Goal: Use online tool/utility: Use online tool/utility

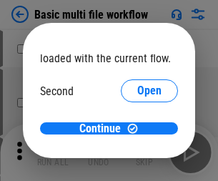
click at [137, 129] on span "Open" at bounding box center [149, 134] width 24 height 11
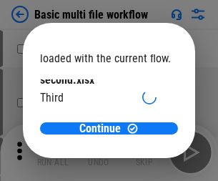
scroll to position [41, 0]
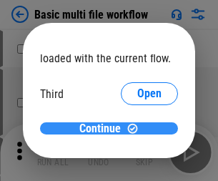
click at [104, 129] on span "Continue" at bounding box center [99, 128] width 41 height 11
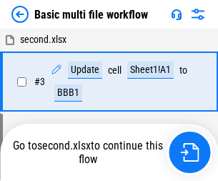
scroll to position [152, 0]
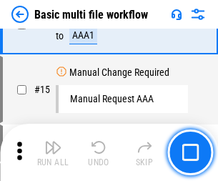
click at [53, 152] on img "button" at bounding box center [52, 147] width 17 height 17
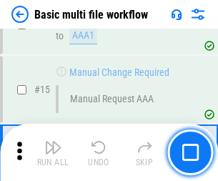
scroll to position [951, 0]
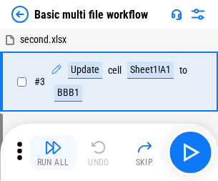
click at [53, 152] on img "button" at bounding box center [52, 147] width 17 height 17
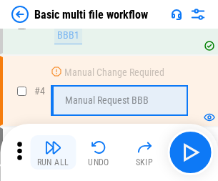
click at [53, 152] on img "button" at bounding box center [52, 147] width 17 height 17
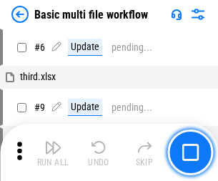
click at [53, 152] on img "button" at bounding box center [52, 147] width 17 height 17
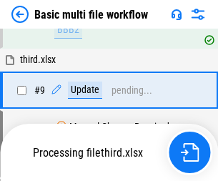
scroll to position [669, 0]
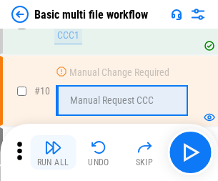
click at [53, 152] on img "button" at bounding box center [52, 147] width 17 height 17
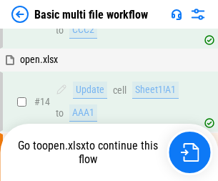
scroll to position [746, 0]
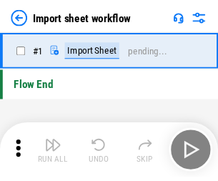
scroll to position [5, 0]
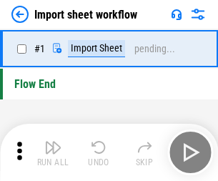
click at [53, 152] on img "button" at bounding box center [52, 147] width 17 height 17
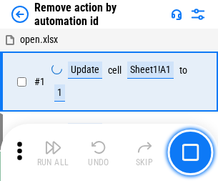
scroll to position [53, 0]
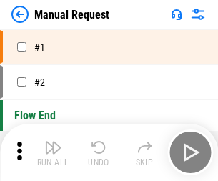
click at [53, 152] on img "button" at bounding box center [52, 147] width 17 height 17
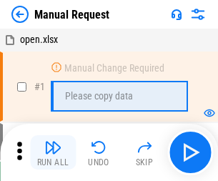
click at [53, 152] on img "button" at bounding box center [52, 147] width 17 height 17
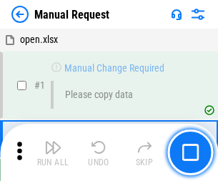
scroll to position [49, 0]
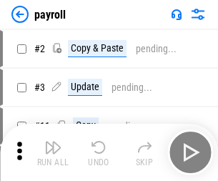
click at [53, 152] on img "button" at bounding box center [52, 147] width 17 height 17
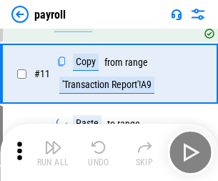
scroll to position [104, 0]
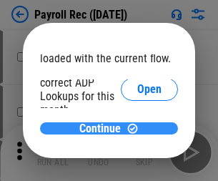
click at [104, 128] on span "Continue" at bounding box center [99, 128] width 41 height 11
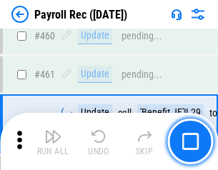
scroll to position [7613, 0]
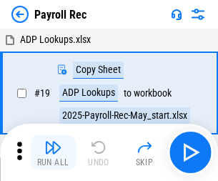
click at [53, 152] on img "button" at bounding box center [52, 147] width 17 height 17
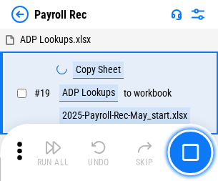
scroll to position [87, 0]
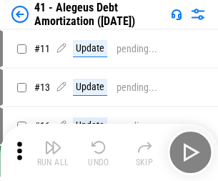
click at [53, 152] on img "button" at bounding box center [52, 147] width 17 height 17
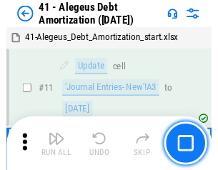
scroll to position [176, 0]
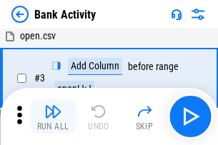
click at [53, 116] on img "button" at bounding box center [52, 111] width 17 height 17
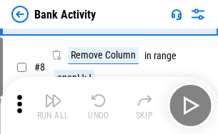
scroll to position [199, 0]
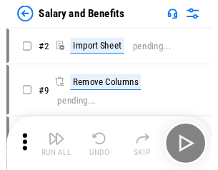
scroll to position [19, 0]
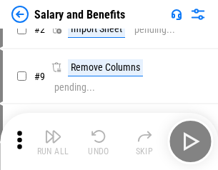
click at [53, 141] on img "button" at bounding box center [52, 136] width 17 height 17
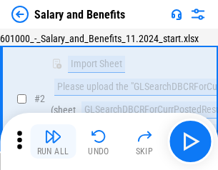
click at [53, 141] on img "button" at bounding box center [52, 136] width 17 height 17
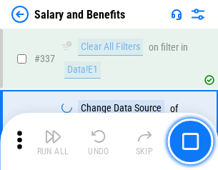
scroll to position [6689, 0]
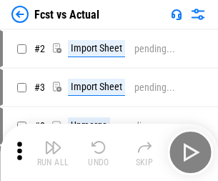
click at [53, 141] on img "button" at bounding box center [52, 147] width 17 height 17
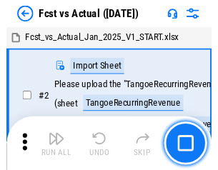
scroll to position [19, 0]
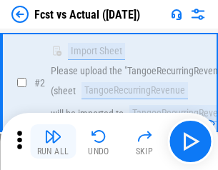
click at [53, 141] on img "button" at bounding box center [52, 136] width 17 height 17
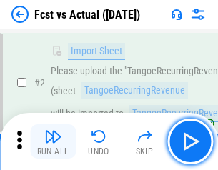
scroll to position [134, 0]
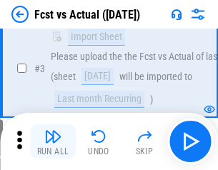
click at [53, 141] on img "button" at bounding box center [52, 136] width 17 height 17
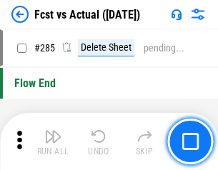
scroll to position [6761, 0]
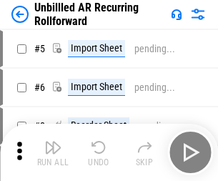
click at [53, 141] on img "button" at bounding box center [52, 147] width 17 height 17
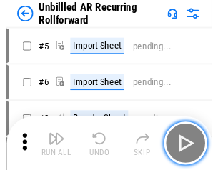
scroll to position [31, 0]
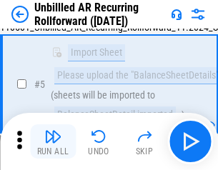
click at [53, 141] on img "button" at bounding box center [52, 136] width 17 height 17
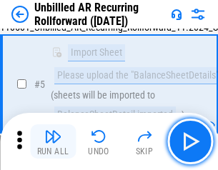
scroll to position [134, 0]
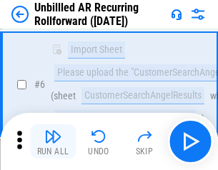
click at [53, 141] on img "button" at bounding box center [52, 136] width 17 height 17
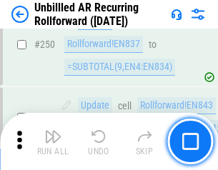
scroll to position [4853, 0]
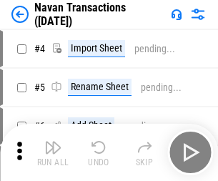
click at [53, 141] on img "button" at bounding box center [52, 147] width 17 height 17
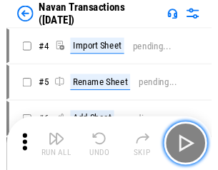
scroll to position [23, 0]
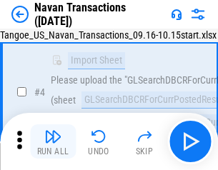
click at [53, 141] on img "button" at bounding box center [52, 136] width 17 height 17
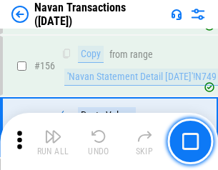
scroll to position [4632, 0]
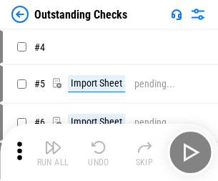
click at [53, 141] on img "button" at bounding box center [52, 147] width 17 height 17
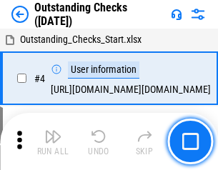
scroll to position [60, 0]
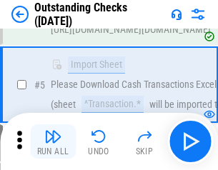
click at [53, 141] on img "button" at bounding box center [52, 136] width 17 height 17
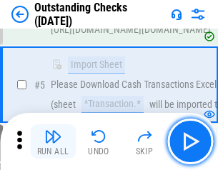
scroll to position [149, 0]
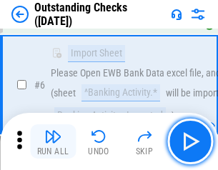
click at [53, 141] on img "button" at bounding box center [52, 136] width 17 height 17
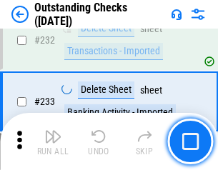
scroll to position [4338, 0]
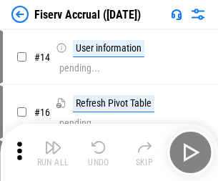
click at [53, 141] on img "button" at bounding box center [52, 147] width 17 height 17
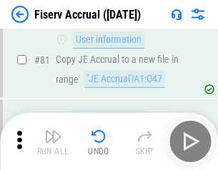
scroll to position [1877, 0]
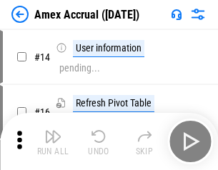
click at [53, 141] on img "button" at bounding box center [52, 136] width 17 height 17
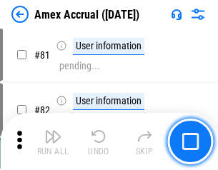
scroll to position [1854, 0]
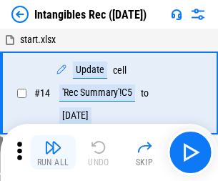
click at [53, 152] on img "button" at bounding box center [52, 147] width 17 height 17
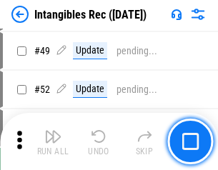
scroll to position [556, 0]
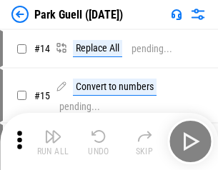
click at [53, 141] on img "button" at bounding box center [52, 136] width 17 height 17
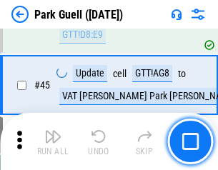
scroll to position [1787, 0]
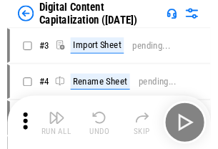
scroll to position [41, 0]
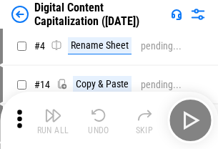
click at [53, 120] on img "button" at bounding box center [52, 114] width 17 height 17
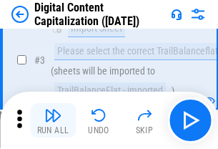
click at [53, 120] on img "button" at bounding box center [52, 114] width 17 height 17
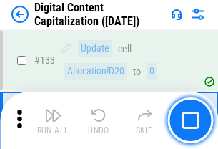
scroll to position [1515, 0]
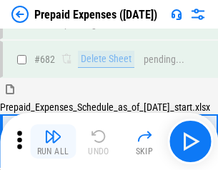
click at [53, 141] on img "button" at bounding box center [52, 136] width 17 height 17
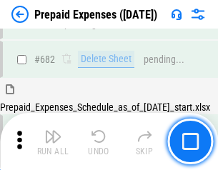
scroll to position [3844, 0]
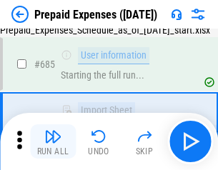
click at [53, 141] on img "button" at bounding box center [52, 136] width 17 height 17
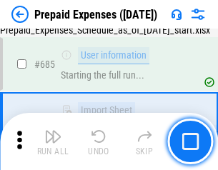
scroll to position [3928, 0]
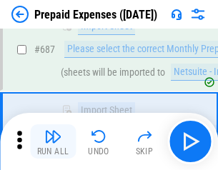
click at [53, 141] on img "button" at bounding box center [52, 136] width 17 height 17
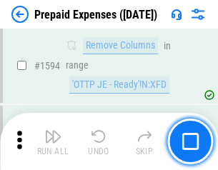
scroll to position [13910, 0]
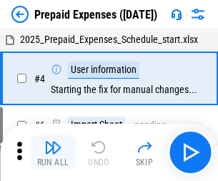
click at [53, 152] on img "button" at bounding box center [52, 147] width 17 height 17
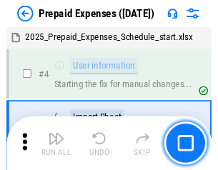
scroll to position [63, 0]
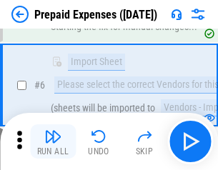
click at [53, 141] on img "button" at bounding box center [52, 136] width 17 height 17
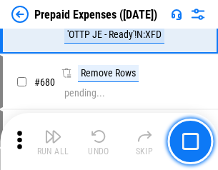
scroll to position [4975, 0]
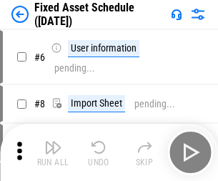
click at [53, 152] on img "button" at bounding box center [52, 147] width 17 height 17
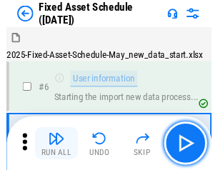
scroll to position [77, 0]
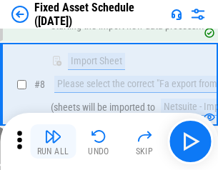
click at [53, 141] on img "button" at bounding box center [52, 136] width 17 height 17
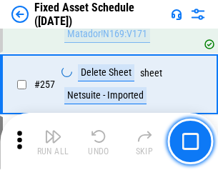
scroll to position [4553, 0]
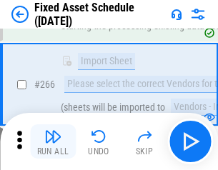
click at [53, 141] on img "button" at bounding box center [52, 136] width 17 height 17
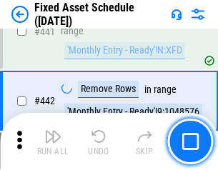
scroll to position [6386, 0]
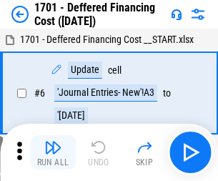
click at [53, 152] on img "button" at bounding box center [52, 147] width 17 height 17
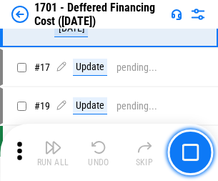
scroll to position [171, 0]
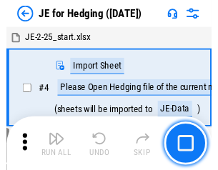
scroll to position [2, 0]
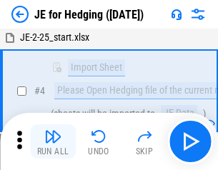
click at [53, 141] on img "button" at bounding box center [52, 136] width 17 height 17
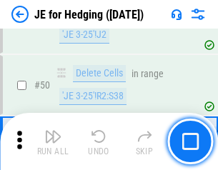
scroll to position [925, 0]
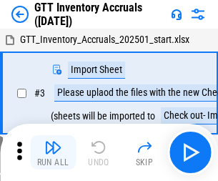
click at [53, 141] on img "button" at bounding box center [52, 147] width 17 height 17
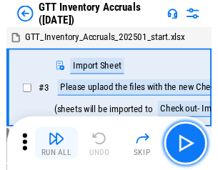
scroll to position [2, 0]
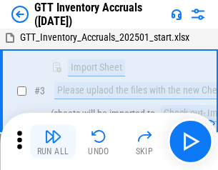
click at [53, 141] on img "button" at bounding box center [52, 136] width 17 height 17
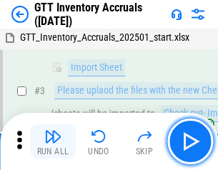
scroll to position [92, 0]
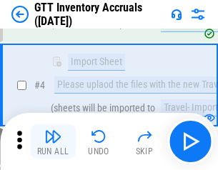
click at [53, 141] on img "button" at bounding box center [52, 136] width 17 height 17
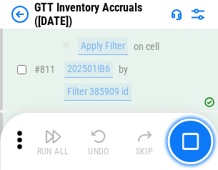
scroll to position [10844, 0]
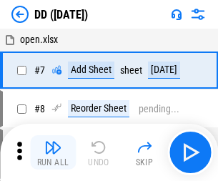
click at [53, 152] on img "button" at bounding box center [52, 147] width 17 height 17
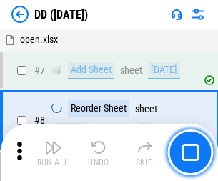
scroll to position [138, 0]
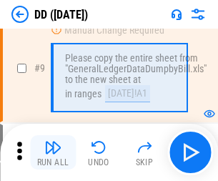
click at [53, 152] on img "button" at bounding box center [52, 147] width 17 height 17
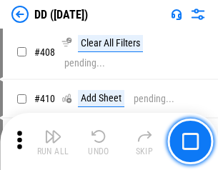
scroll to position [6392, 0]
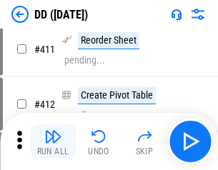
click at [53, 141] on img "button" at bounding box center [52, 136] width 17 height 17
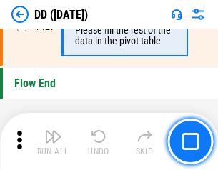
scroll to position [6838, 0]
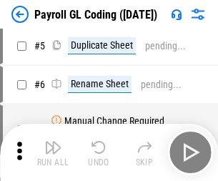
click at [53, 152] on img "button" at bounding box center [52, 147] width 17 height 17
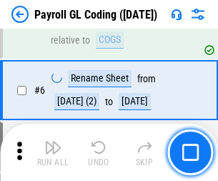
scroll to position [171, 0]
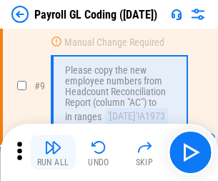
click at [53, 152] on img "button" at bounding box center [52, 147] width 17 height 17
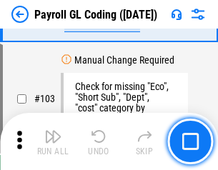
scroll to position [3352, 0]
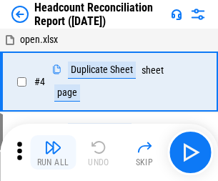
click at [53, 152] on img "button" at bounding box center [52, 147] width 17 height 17
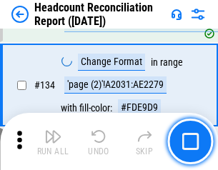
scroll to position [1717, 0]
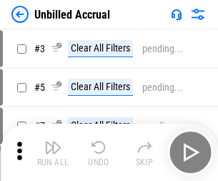
click at [53, 152] on img "button" at bounding box center [52, 147] width 17 height 17
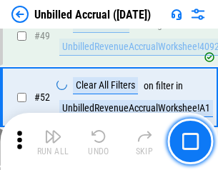
scroll to position [1296, 0]
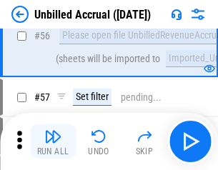
click at [53, 141] on img "button" at bounding box center [52, 136] width 17 height 17
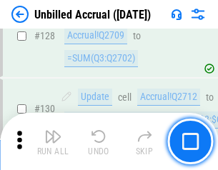
scroll to position [4255, 0]
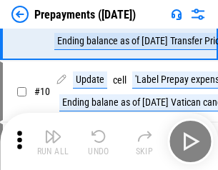
scroll to position [89, 0]
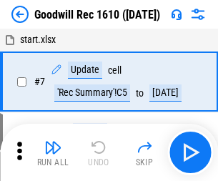
scroll to position [244, 0]
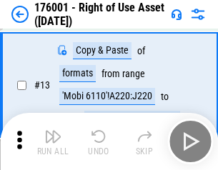
scroll to position [92, 0]
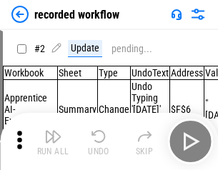
click at [53, 141] on img "button" at bounding box center [52, 136] width 17 height 17
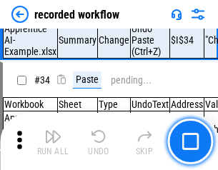
scroll to position [4465, 0]
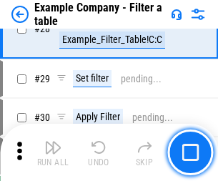
scroll to position [1307, 0]
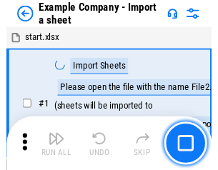
scroll to position [22, 0]
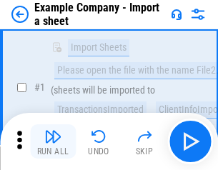
click at [53, 141] on img "button" at bounding box center [52, 136] width 17 height 17
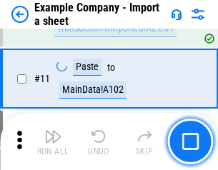
scroll to position [316, 0]
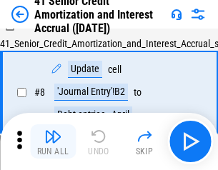
click at [53, 141] on img "button" at bounding box center [52, 136] width 17 height 17
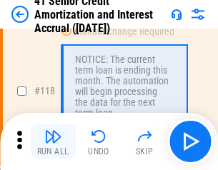
click at [53, 141] on img "button" at bounding box center [52, 136] width 17 height 17
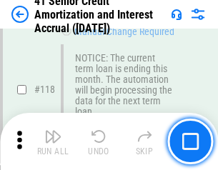
scroll to position [1348, 0]
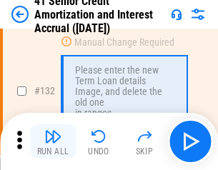
click at [53, 141] on img "button" at bounding box center [52, 136] width 17 height 17
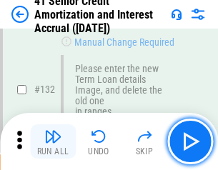
scroll to position [1493, 0]
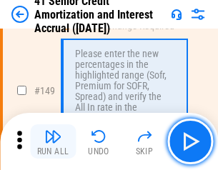
click at [53, 141] on img "button" at bounding box center [52, 136] width 17 height 17
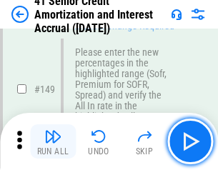
scroll to position [1643, 0]
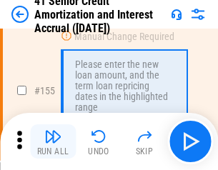
click at [53, 141] on img "button" at bounding box center [52, 136] width 17 height 17
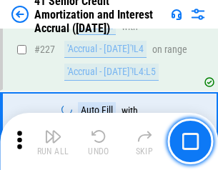
scroll to position [3200, 0]
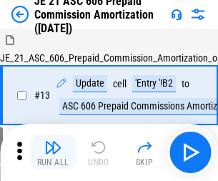
click at [53, 141] on img "button" at bounding box center [52, 147] width 17 height 17
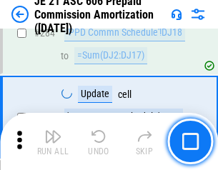
scroll to position [2629, 0]
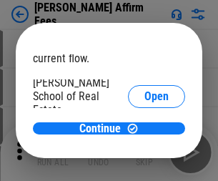
click at [144, 166] on span "Open" at bounding box center [156, 171] width 24 height 11
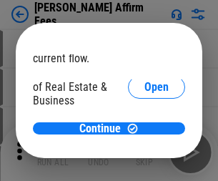
click at [144, 149] on span "Open" at bounding box center [156, 154] width 24 height 11
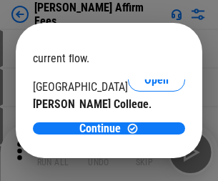
click at [144, 134] on span "Open" at bounding box center [156, 139] width 24 height 11
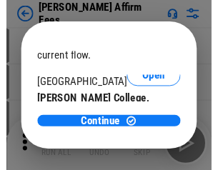
scroll to position [224, 0]
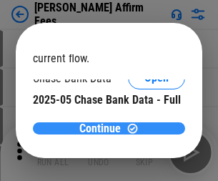
click at [104, 128] on span "Continue" at bounding box center [99, 128] width 41 height 11
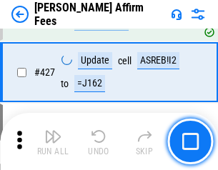
scroll to position [3286, 0]
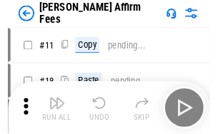
scroll to position [14, 0]
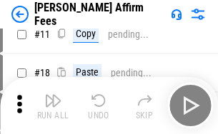
click at [53, 106] on img "button" at bounding box center [52, 100] width 17 height 17
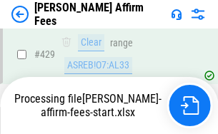
scroll to position [3747, 0]
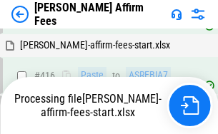
scroll to position [3242, 0]
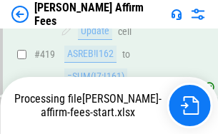
scroll to position [3830, 0]
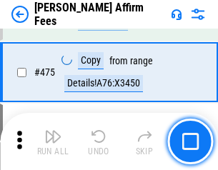
scroll to position [3729, 0]
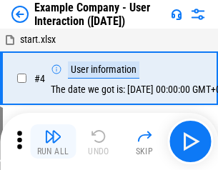
click at [53, 141] on img "button" at bounding box center [52, 136] width 17 height 17
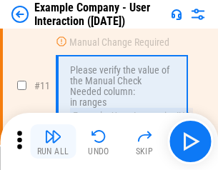
click at [53, 141] on img "button" at bounding box center [52, 136] width 17 height 17
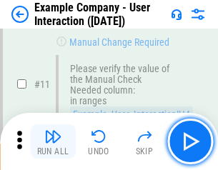
scroll to position [309, 0]
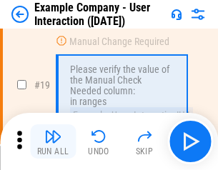
click at [53, 141] on img "button" at bounding box center [52, 136] width 17 height 17
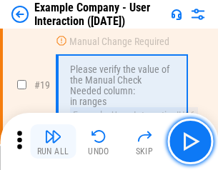
click at [53, 141] on img "button" at bounding box center [52, 136] width 17 height 17
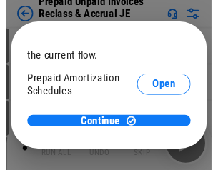
scroll to position [85, 0]
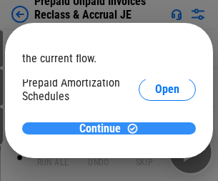
click at [104, 128] on span "Continue" at bounding box center [99, 128] width 41 height 11
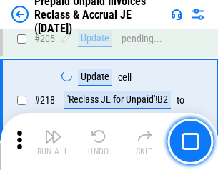
scroll to position [1852, 0]
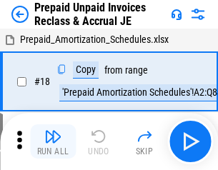
click at [53, 141] on img "button" at bounding box center [52, 136] width 17 height 17
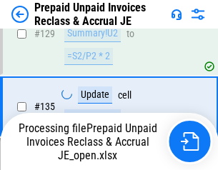
scroll to position [1093, 0]
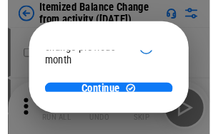
scroll to position [104, 0]
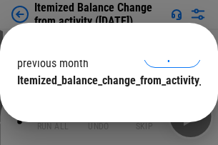
click at [104, 104] on span "Continue" at bounding box center [99, 109] width 41 height 11
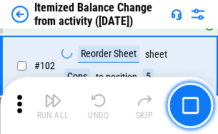
scroll to position [2389, 0]
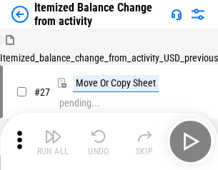
scroll to position [22, 0]
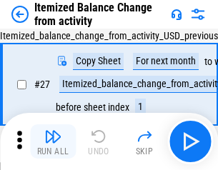
click at [53, 141] on img "button" at bounding box center [52, 136] width 17 height 17
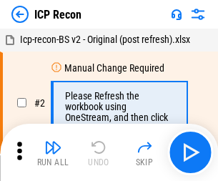
scroll to position [6, 0]
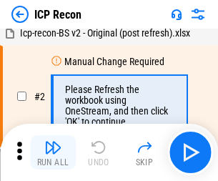
click at [53, 152] on img "button" at bounding box center [52, 147] width 17 height 17
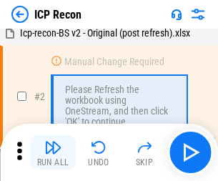
click at [53, 152] on img "button" at bounding box center [52, 147] width 17 height 17
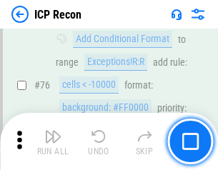
scroll to position [1284, 0]
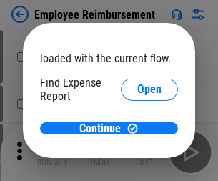
click at [137, 166] on span "Open" at bounding box center [149, 171] width 24 height 11
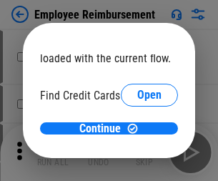
scroll to position [84, 0]
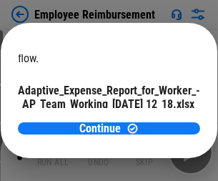
click at [159, 120] on span "Open" at bounding box center [171, 125] width 24 height 11
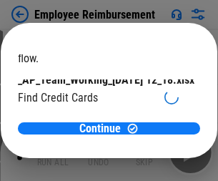
scroll to position [149, 0]
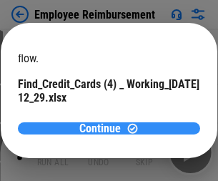
click at [104, 128] on span "Continue" at bounding box center [99, 128] width 41 height 11
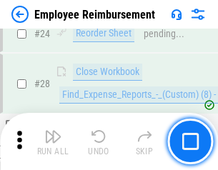
scroll to position [668, 0]
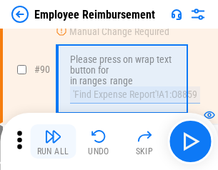
click at [53, 141] on img "button" at bounding box center [52, 136] width 17 height 17
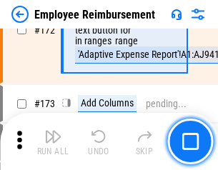
click at [53, 141] on img "button" at bounding box center [52, 136] width 17 height 17
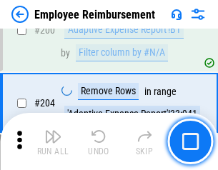
scroll to position [3615, 0]
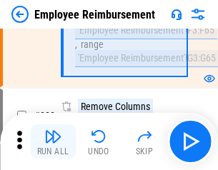
click at [53, 141] on img "button" at bounding box center [52, 136] width 17 height 17
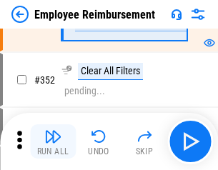
click at [53, 141] on img "button" at bounding box center [52, 136] width 17 height 17
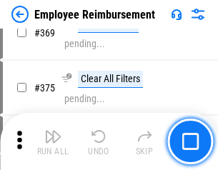
scroll to position [7365, 0]
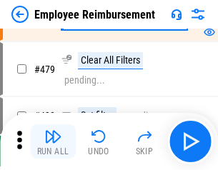
click at [53, 141] on img "button" at bounding box center [52, 136] width 17 height 17
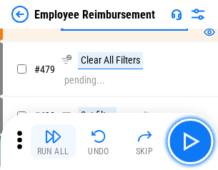
click at [53, 141] on img "button" at bounding box center [52, 136] width 17 height 17
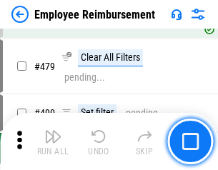
scroll to position [8734, 0]
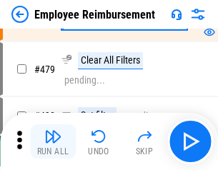
click at [53, 141] on img "button" at bounding box center [52, 136] width 17 height 17
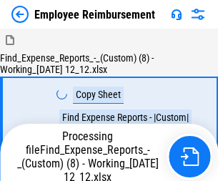
scroll to position [49, 0]
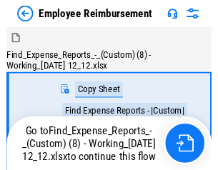
scroll to position [49, 0]
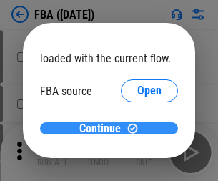
click at [104, 129] on span "Continue" at bounding box center [99, 128] width 41 height 11
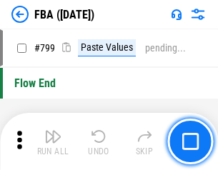
scroll to position [12727, 0]
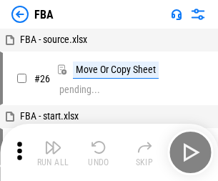
scroll to position [14, 0]
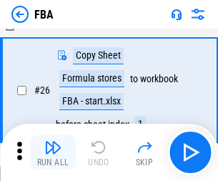
click at [53, 152] on img "button" at bounding box center [52, 147] width 17 height 17
